Goal: Task Accomplishment & Management: Complete application form

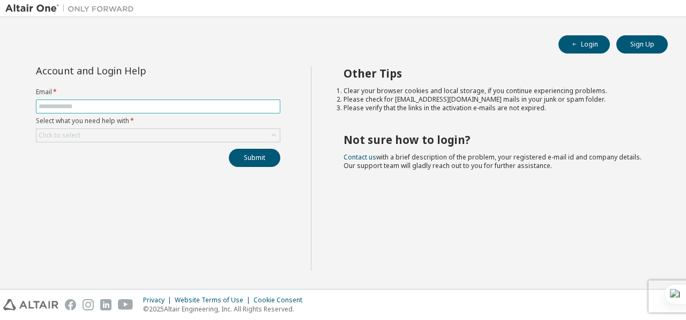
click at [189, 102] on input "text" at bounding box center [158, 106] width 239 height 9
type input "*"
type input "**********"
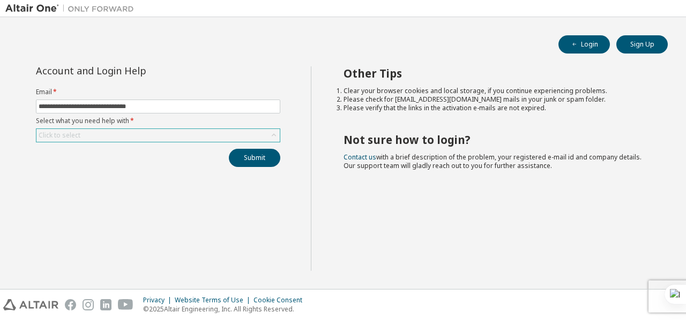
click at [58, 131] on div "Click to select" at bounding box center [60, 135] width 42 height 9
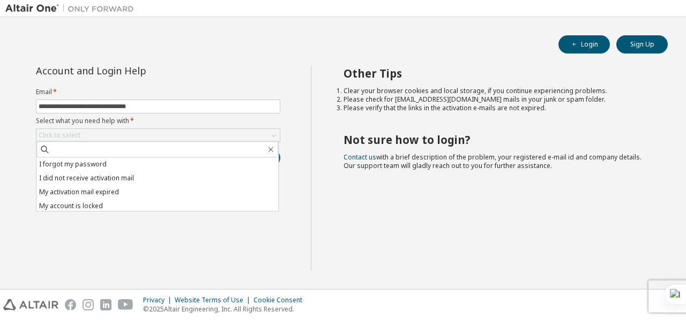
click at [181, 249] on div "**********" at bounding box center [157, 168] width 305 height 205
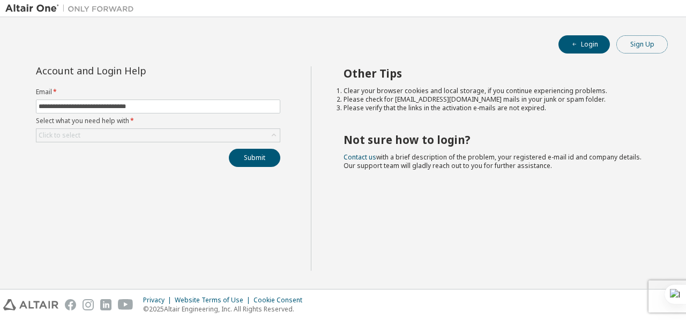
click at [637, 43] on button "Sign Up" at bounding box center [641, 44] width 51 height 18
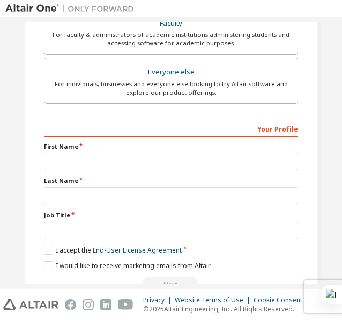
scroll to position [312, 0]
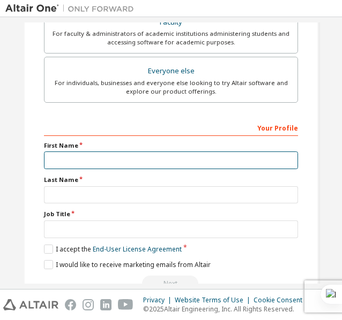
click at [143, 160] on input "text" at bounding box center [171, 161] width 254 height 18
type input "*"
type input "********"
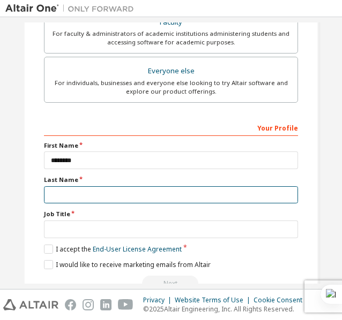
click at [78, 186] on input "text" at bounding box center [171, 195] width 254 height 18
type input "**********"
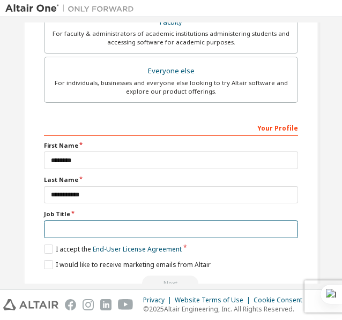
click at [57, 227] on input "text" at bounding box center [171, 230] width 254 height 18
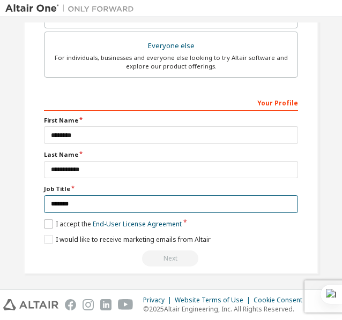
type input "*******"
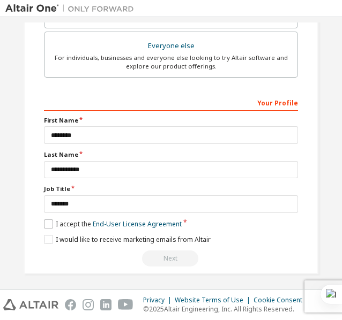
click at [44, 216] on div "**********" at bounding box center [171, 180] width 254 height 173
click at [48, 220] on label "I accept the End-User License Agreement" at bounding box center [113, 224] width 138 height 9
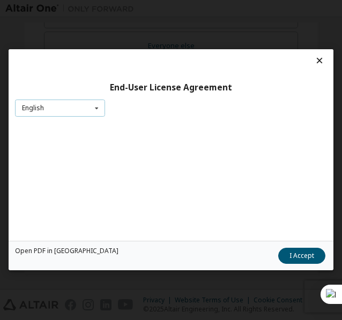
click at [92, 111] on icon at bounding box center [96, 108] width 13 height 17
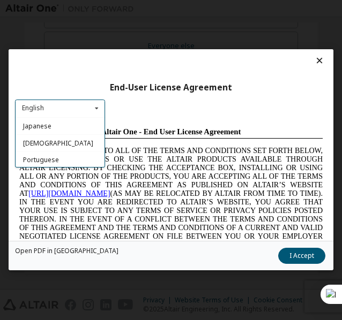
scroll to position [0, 0]
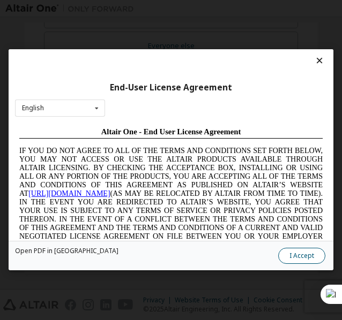
click at [301, 257] on button "I Accept" at bounding box center [301, 257] width 47 height 16
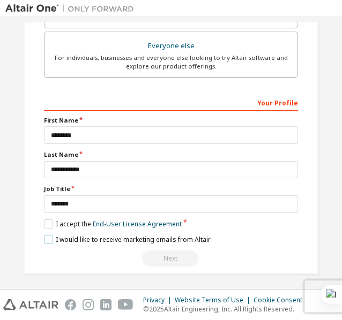
click at [48, 235] on label "I would like to receive marketing emails from Altair" at bounding box center [127, 239] width 167 height 9
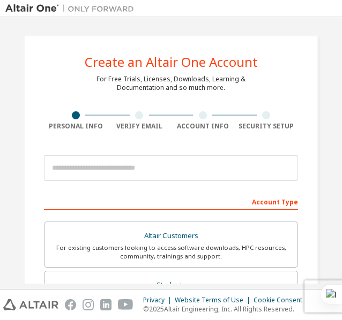
scroll to position [337, 0]
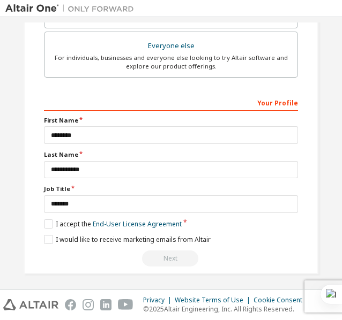
click at [165, 257] on div "Next" at bounding box center [171, 259] width 254 height 16
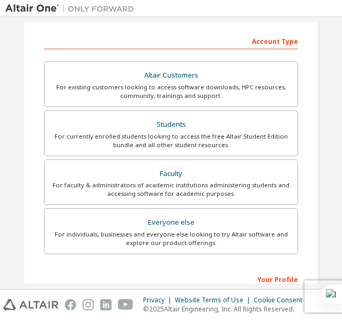
scroll to position [160, 0]
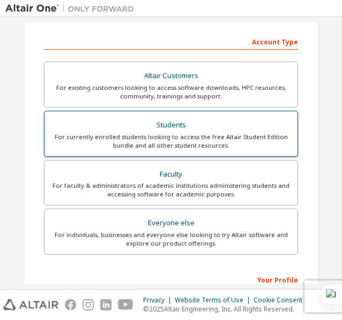
click at [166, 138] on div "For currently enrolled students looking to access the free Altair Student Editi…" at bounding box center [171, 141] width 240 height 17
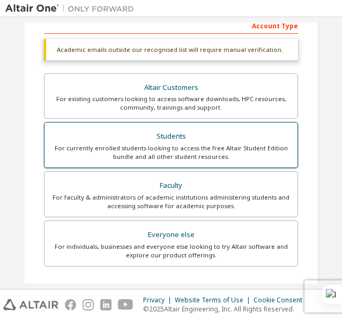
scroll to position [177, 0]
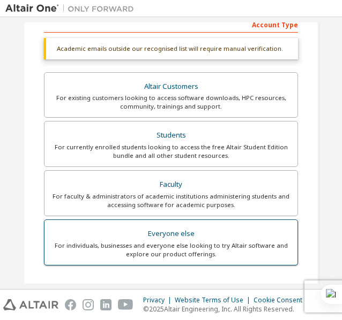
click at [144, 244] on div "For individuals, businesses and everyone else looking to try Altair software an…" at bounding box center [171, 250] width 240 height 17
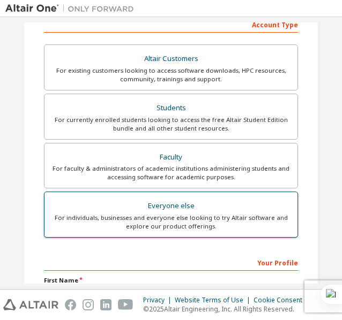
scroll to position [337, 0]
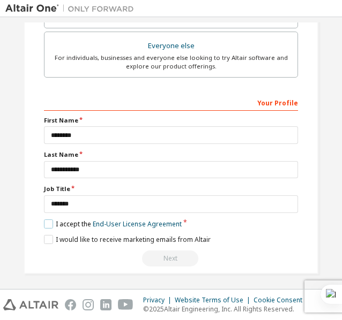
click at [48, 220] on label "I accept the End-User License Agreement" at bounding box center [113, 224] width 138 height 9
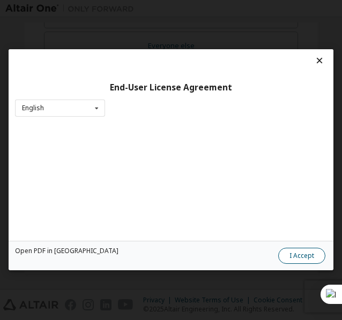
click at [303, 251] on button "I Accept" at bounding box center [301, 257] width 47 height 16
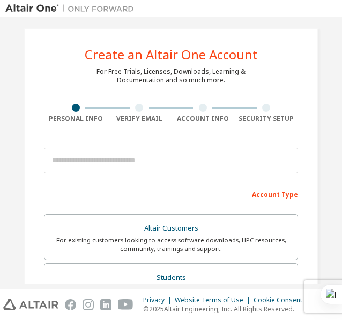
scroll to position [7, 0]
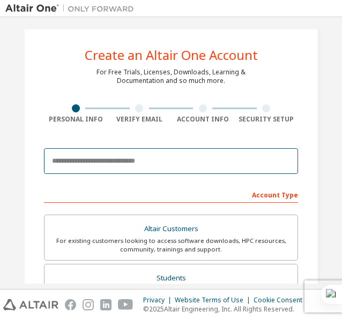
click at [178, 155] on input "email" at bounding box center [171, 161] width 254 height 26
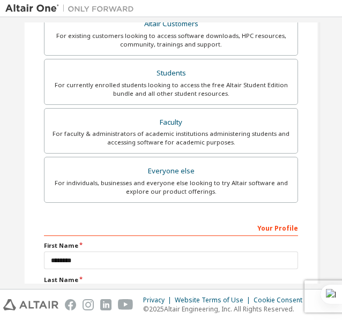
scroll to position [0, 0]
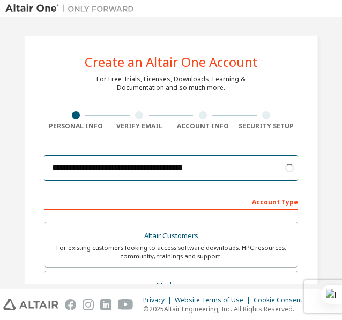
type input "**********"
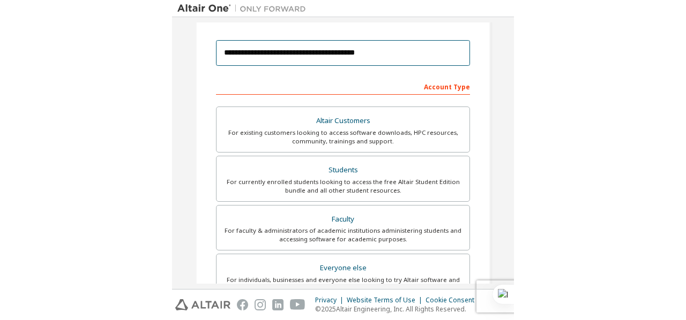
scroll to position [337, 0]
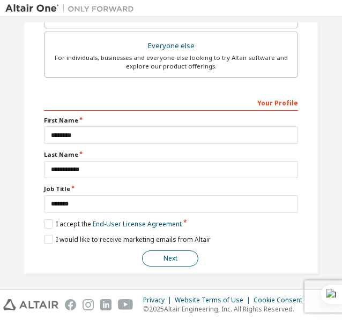
click at [171, 251] on button "Next" at bounding box center [170, 259] width 56 height 16
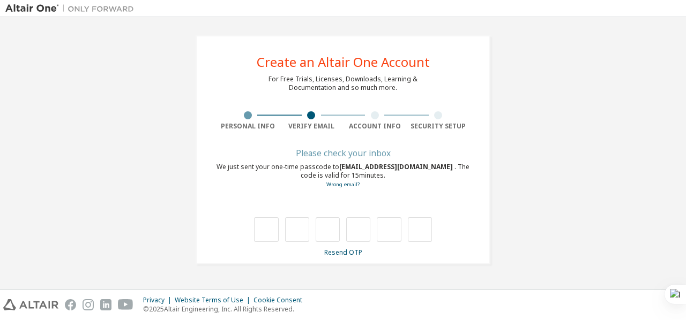
scroll to position [0, 0]
type input "*"
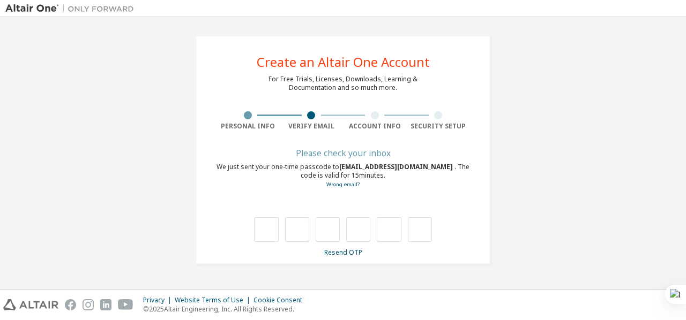
type input "*"
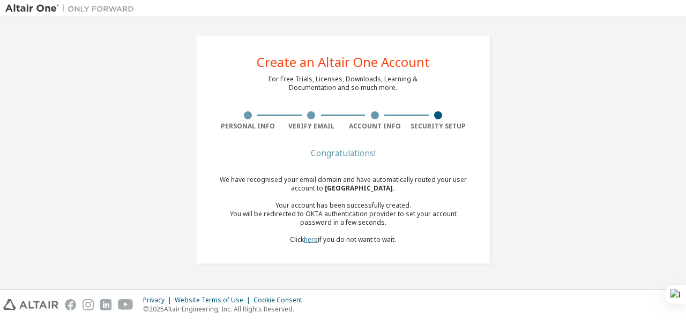
click at [310, 239] on link "here" at bounding box center [311, 239] width 14 height 9
